Goal: Information Seeking & Learning: Learn about a topic

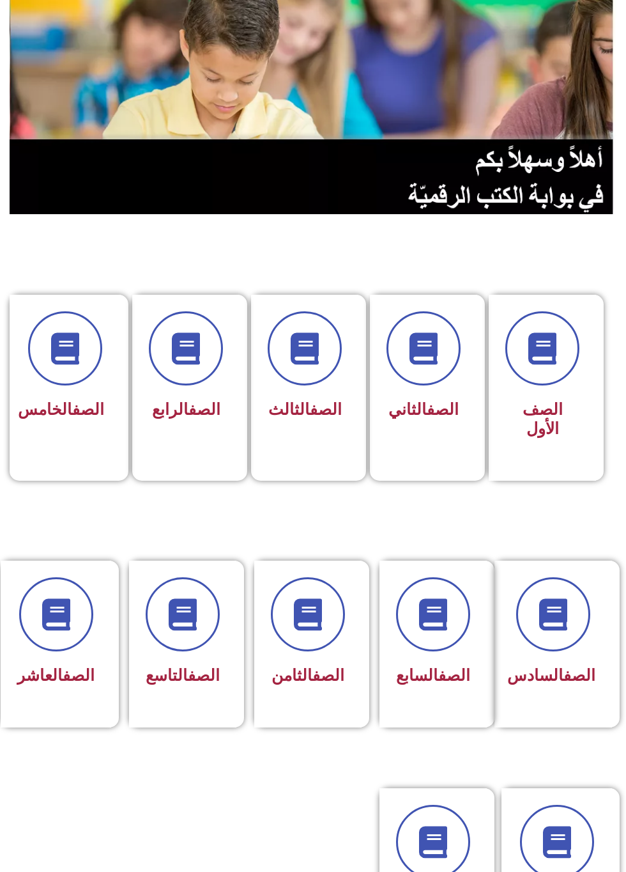
scroll to position [101, 0]
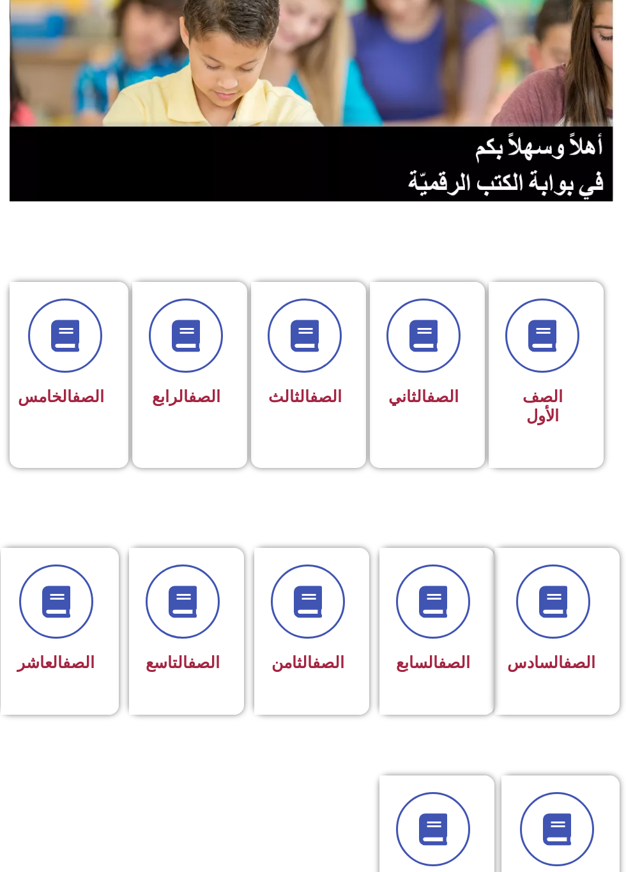
click at [189, 654] on link "الصف" at bounding box center [204, 662] width 32 height 19
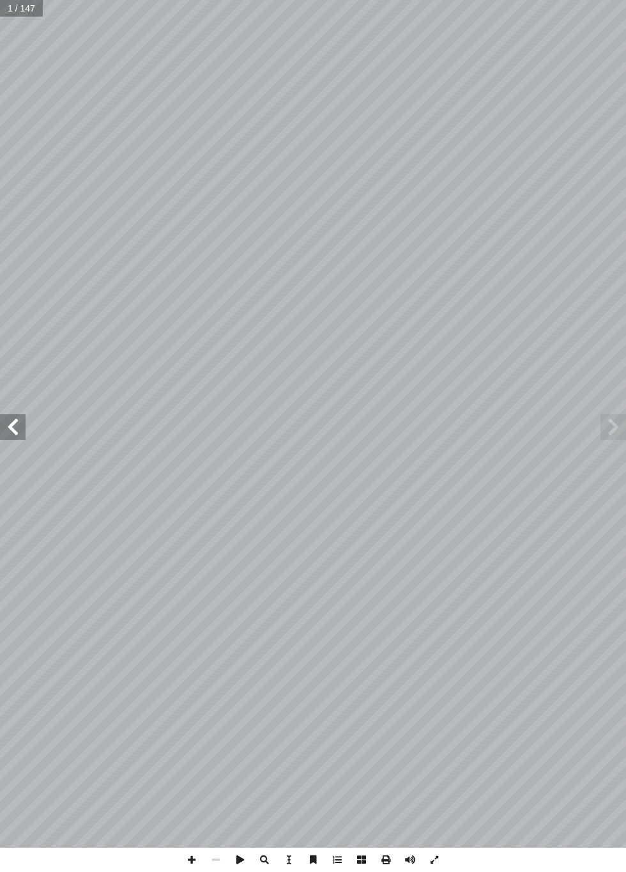
click at [3, 427] on span at bounding box center [13, 427] width 26 height 26
click at [11, 433] on span at bounding box center [13, 427] width 26 height 26
click at [4, 424] on span at bounding box center [13, 427] width 26 height 26
click at [10, 415] on span at bounding box center [13, 427] width 26 height 26
click at [10, 418] on span at bounding box center [13, 427] width 26 height 26
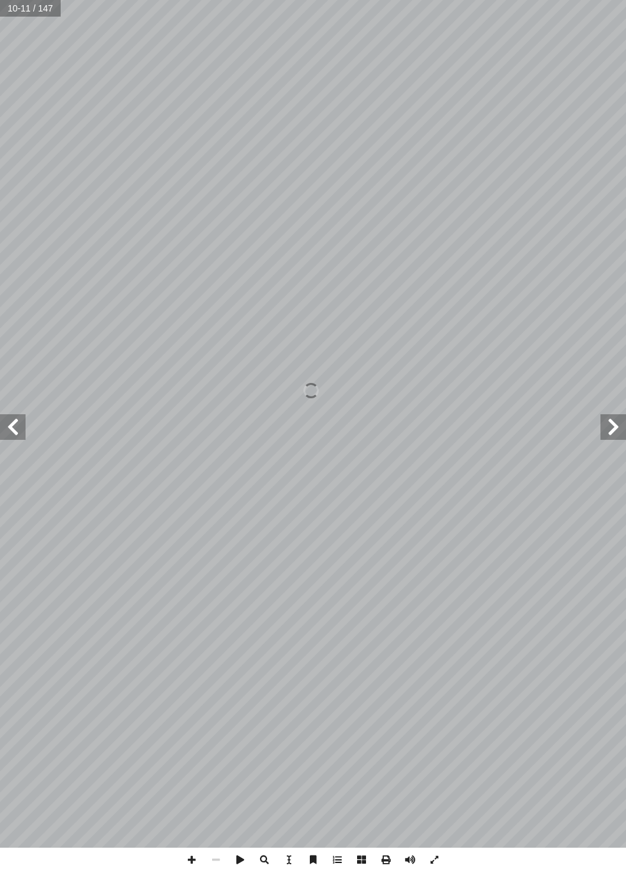
click at [607, 430] on span at bounding box center [614, 427] width 26 height 26
click at [14, 437] on span at bounding box center [13, 427] width 26 height 26
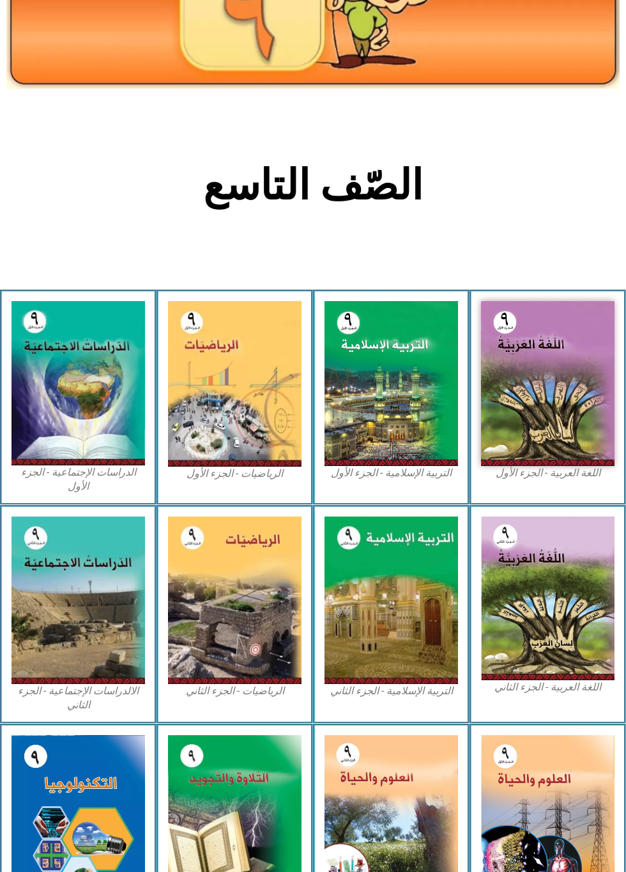
scroll to position [127, 0]
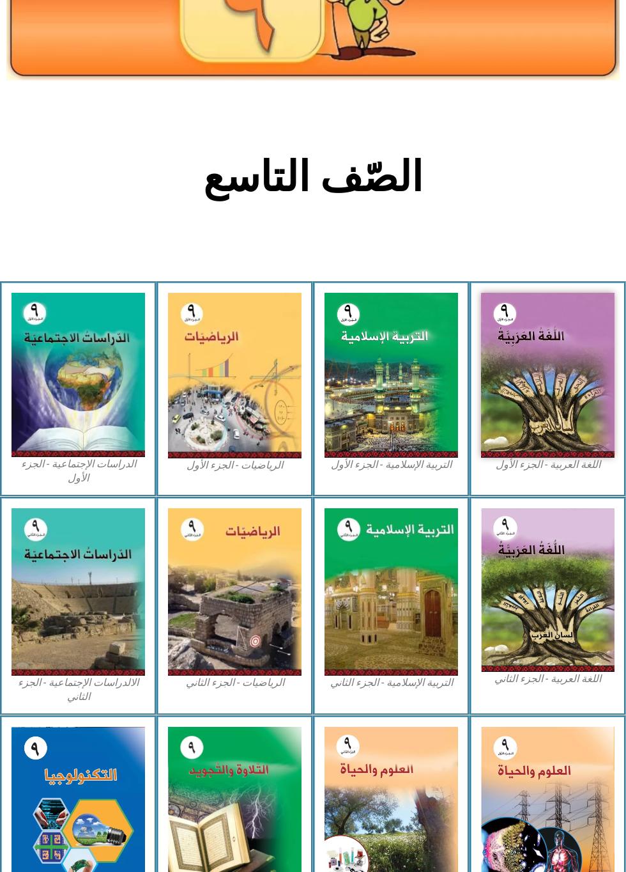
click at [35, 392] on img at bounding box center [79, 375] width 134 height 164
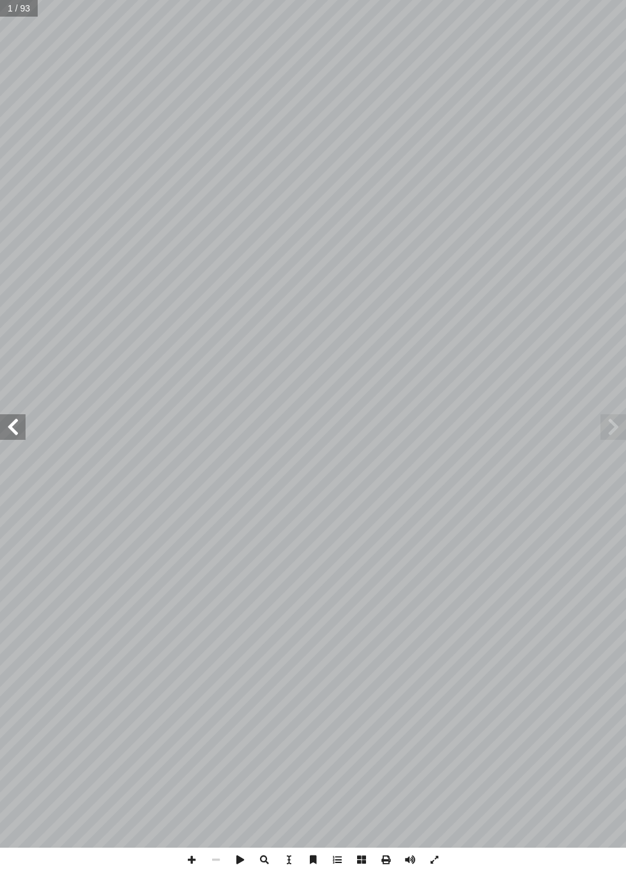
click at [12, 421] on span at bounding box center [13, 427] width 26 height 26
click at [9, 428] on span at bounding box center [13, 427] width 26 height 26
click at [16, 421] on span at bounding box center [13, 427] width 26 height 26
click at [15, 433] on span at bounding box center [13, 427] width 26 height 26
click at [19, 433] on span at bounding box center [13, 427] width 26 height 26
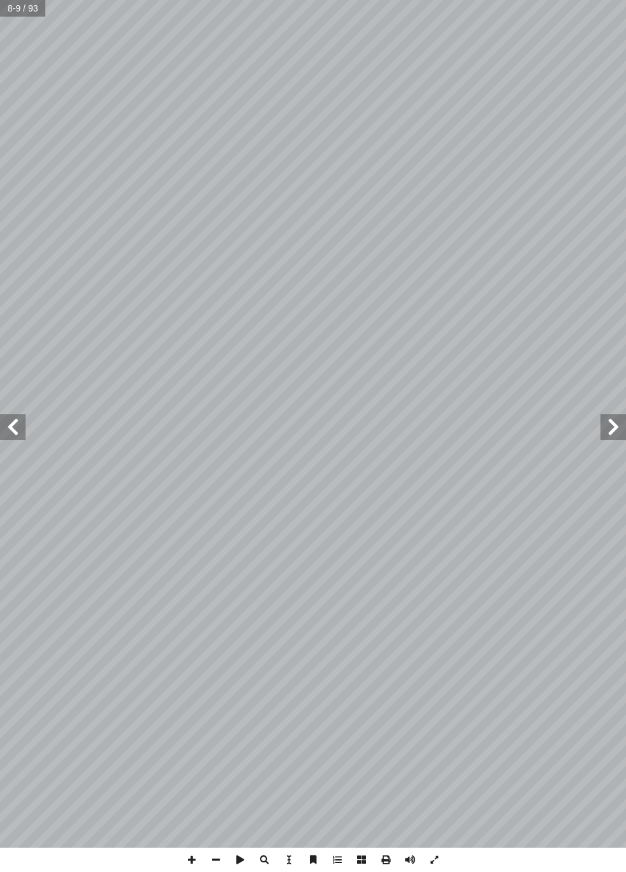
click at [18, 436] on span at bounding box center [13, 427] width 26 height 26
click at [605, 429] on span at bounding box center [614, 427] width 26 height 26
click at [603, 435] on span at bounding box center [614, 427] width 26 height 26
click at [605, 438] on span at bounding box center [614, 427] width 26 height 26
click at [22, 432] on span at bounding box center [13, 427] width 26 height 26
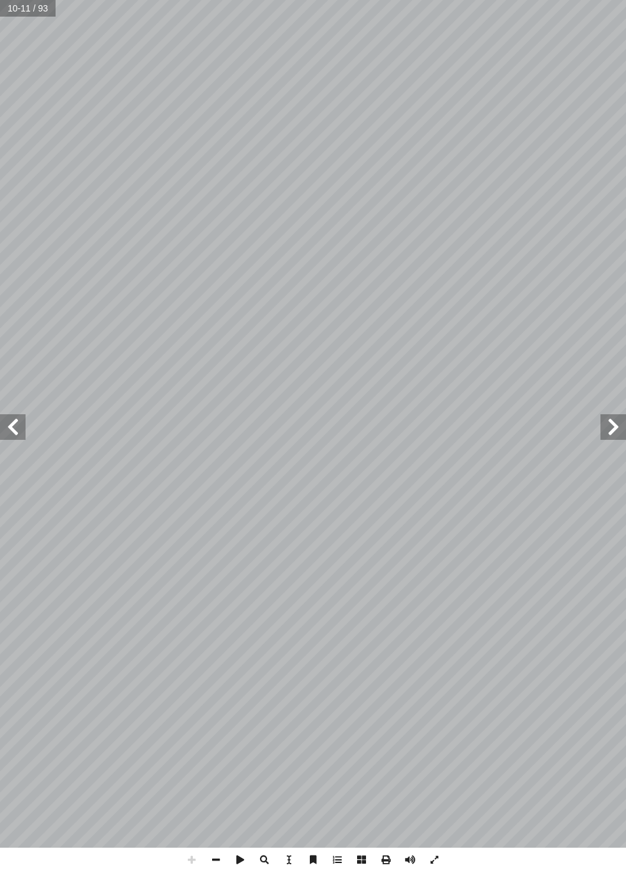
click at [22, 426] on span at bounding box center [13, 427] width 26 height 26
click at [10, 431] on span at bounding box center [13, 427] width 26 height 26
